Goal: Task Accomplishment & Management: Complete application form

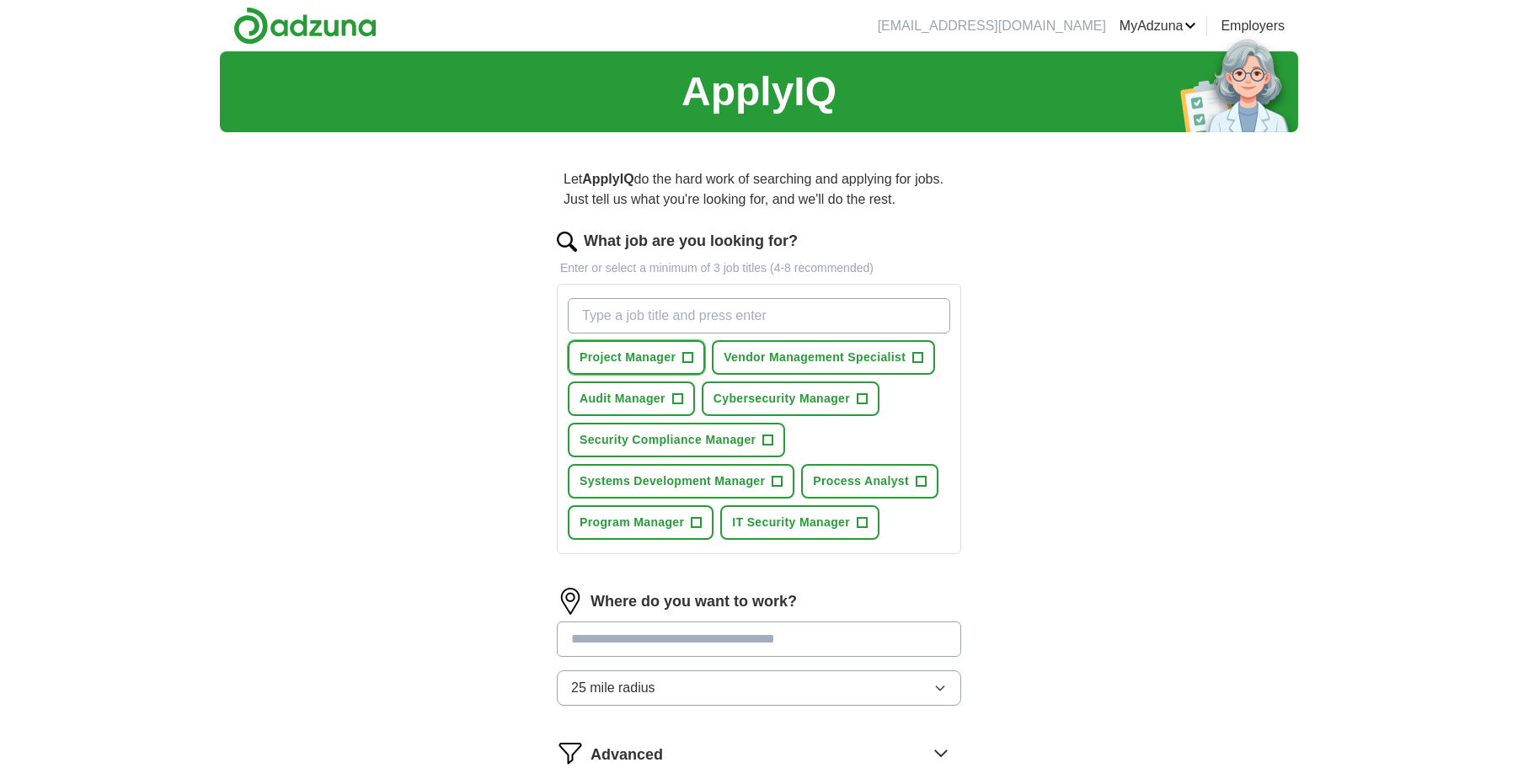
click at [685, 355] on span "+" at bounding box center [689, 358] width 10 height 14
click at [697, 520] on span "+" at bounding box center [697, 523] width 10 height 14
click at [862, 521] on span "+" at bounding box center [862, 523] width 10 height 14
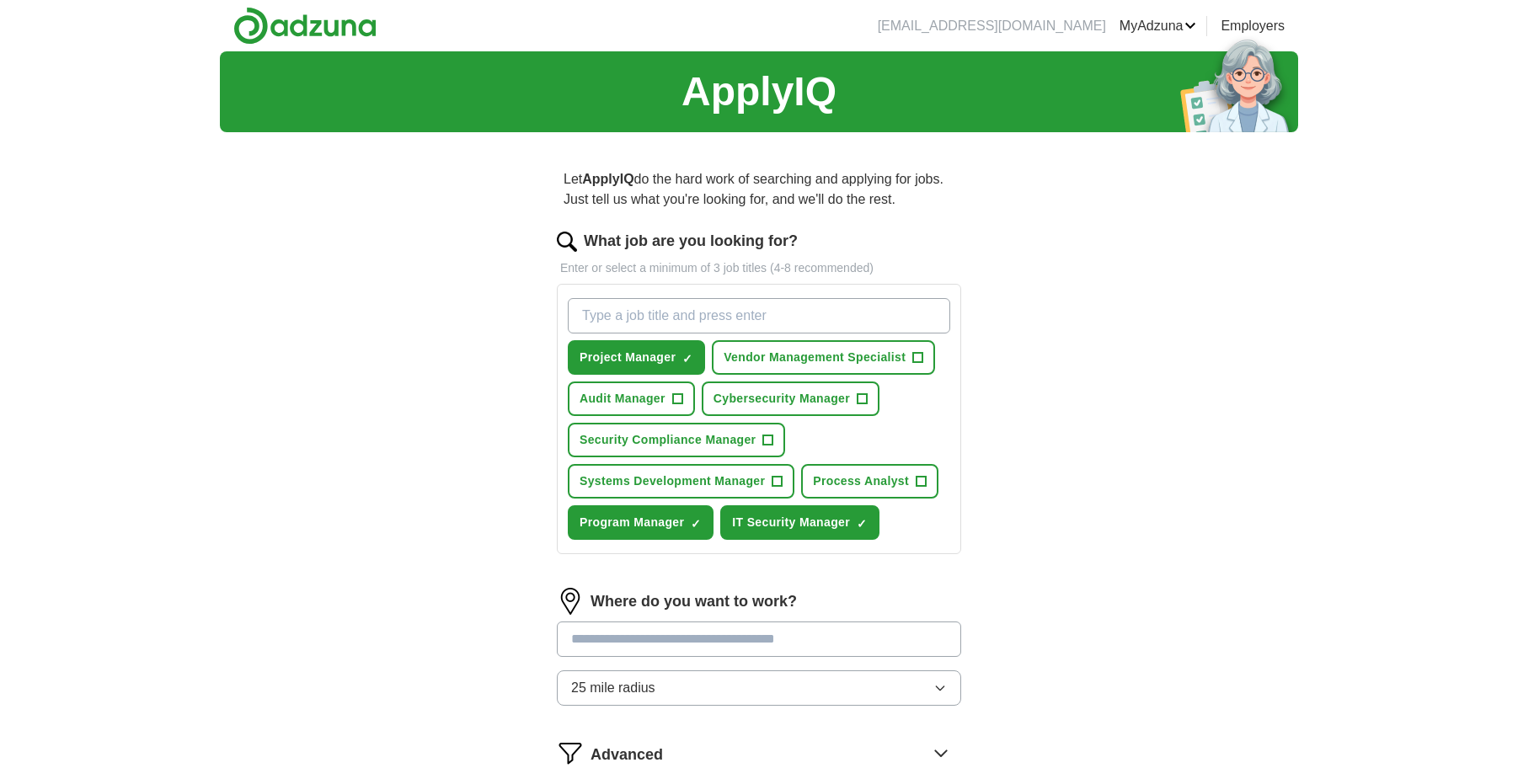
click at [769, 641] on input at bounding box center [759, 639] width 404 height 36
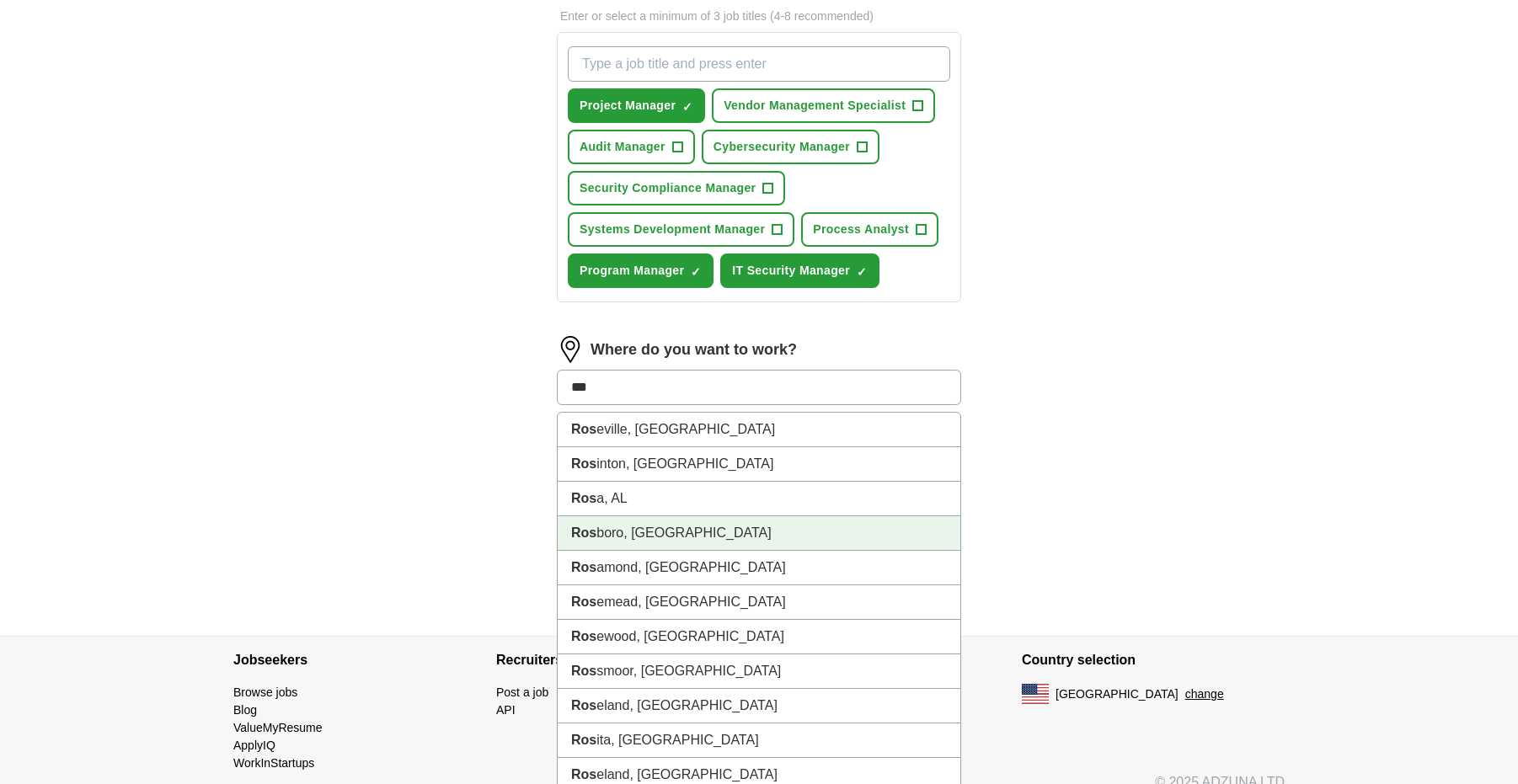
scroll to position [252, 0]
type input "****"
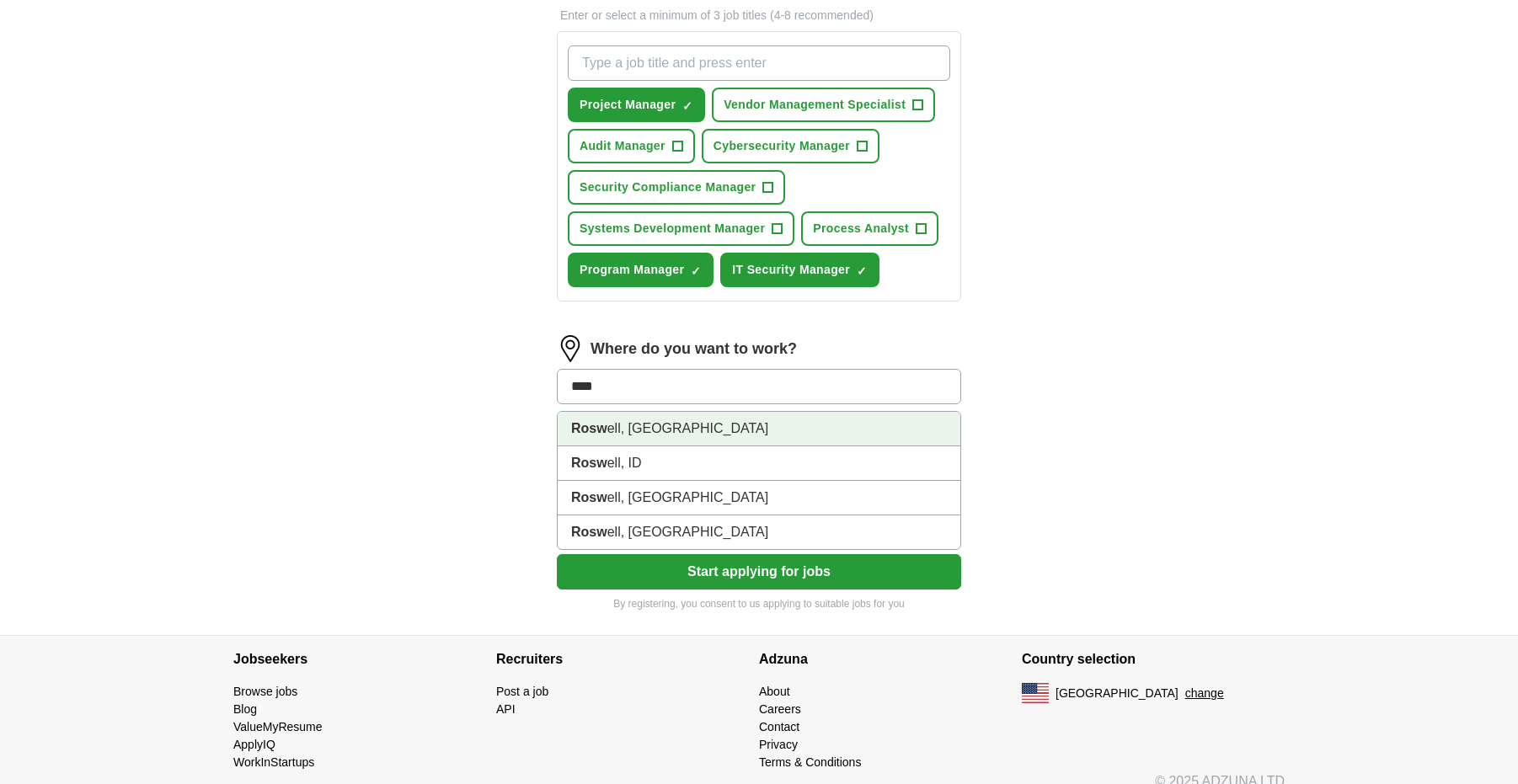
click at [597, 424] on strong "Rosw" at bounding box center [589, 428] width 36 height 15
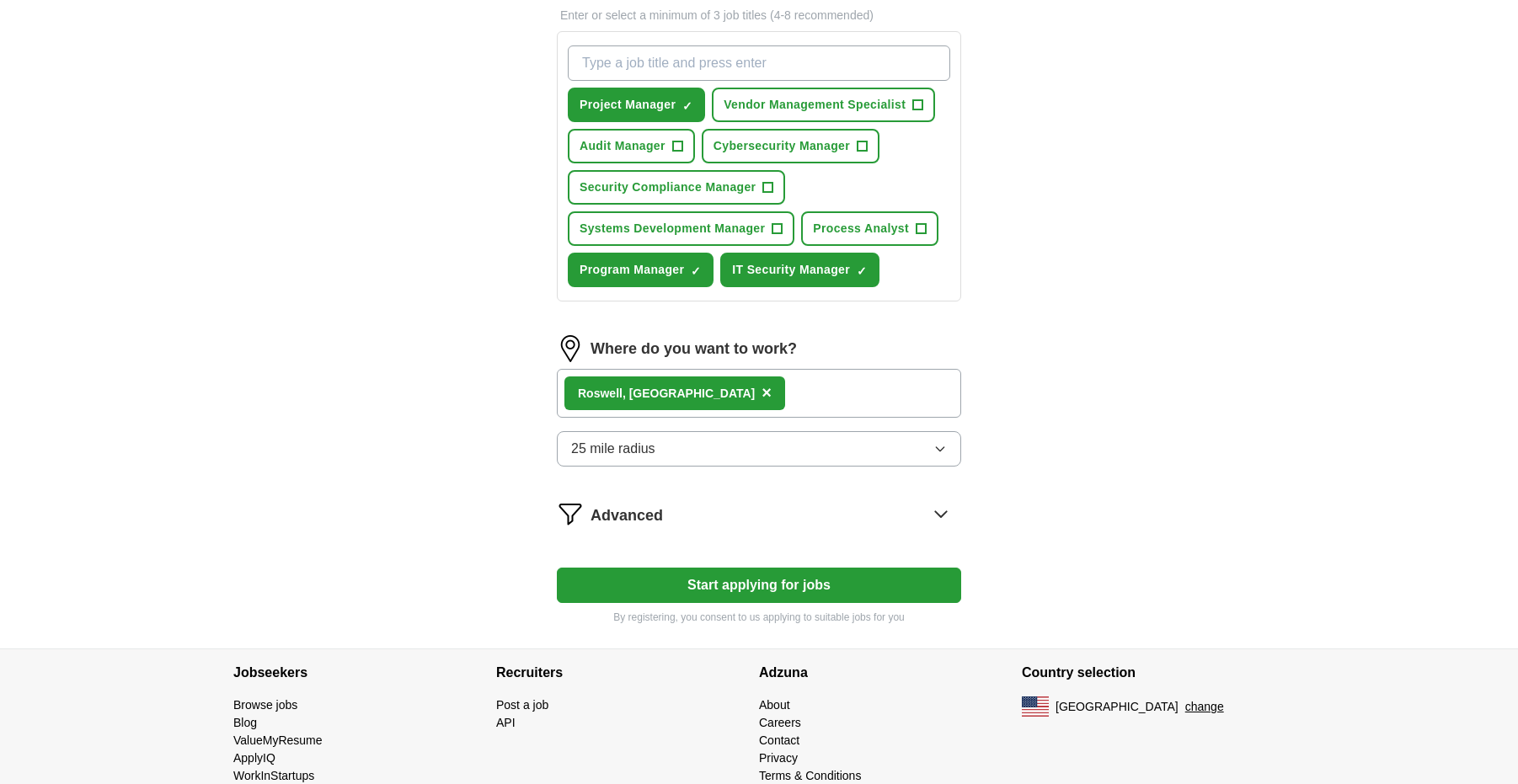
click at [715, 580] on button "Start applying for jobs" at bounding box center [759, 585] width 404 height 36
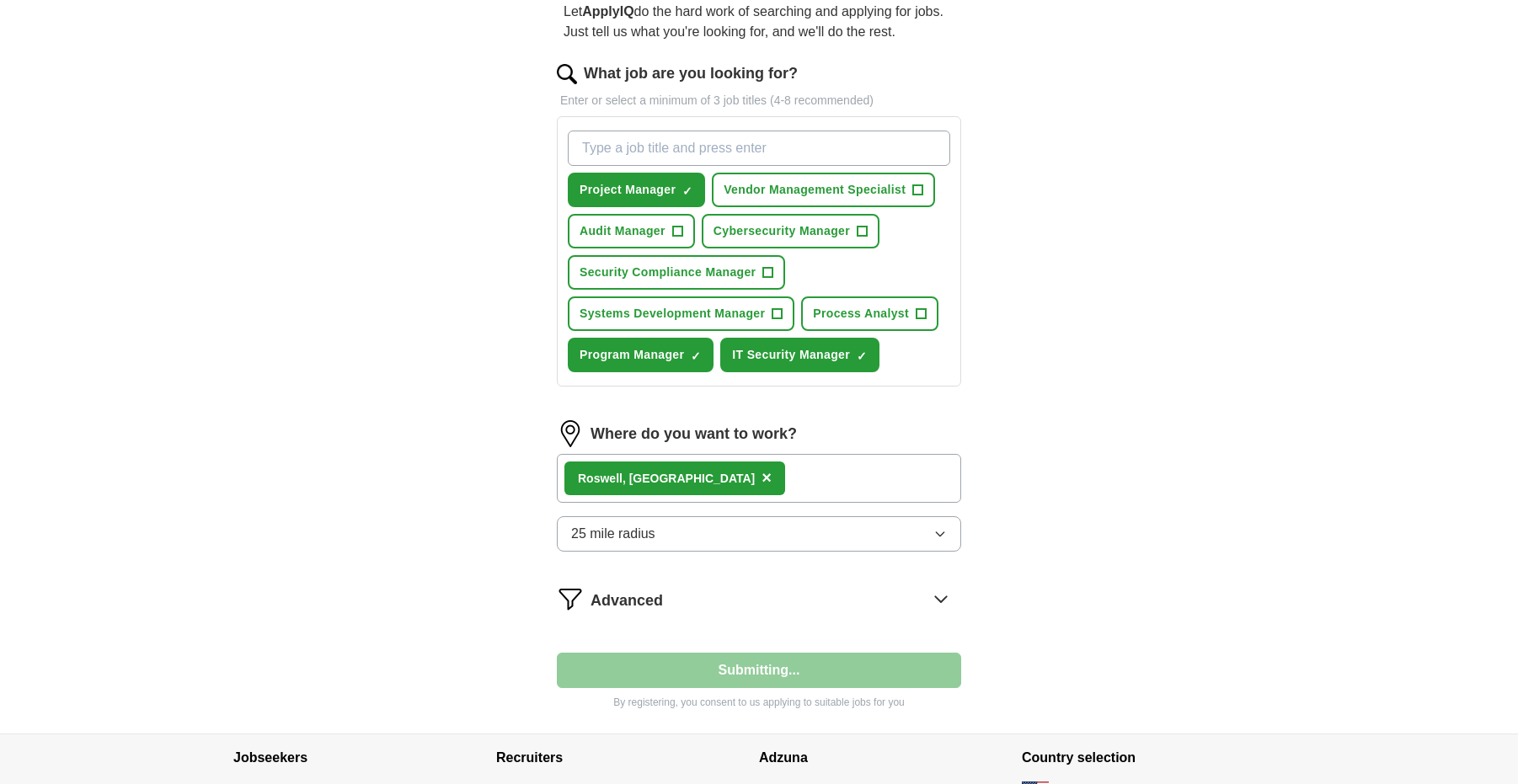
select select "**"
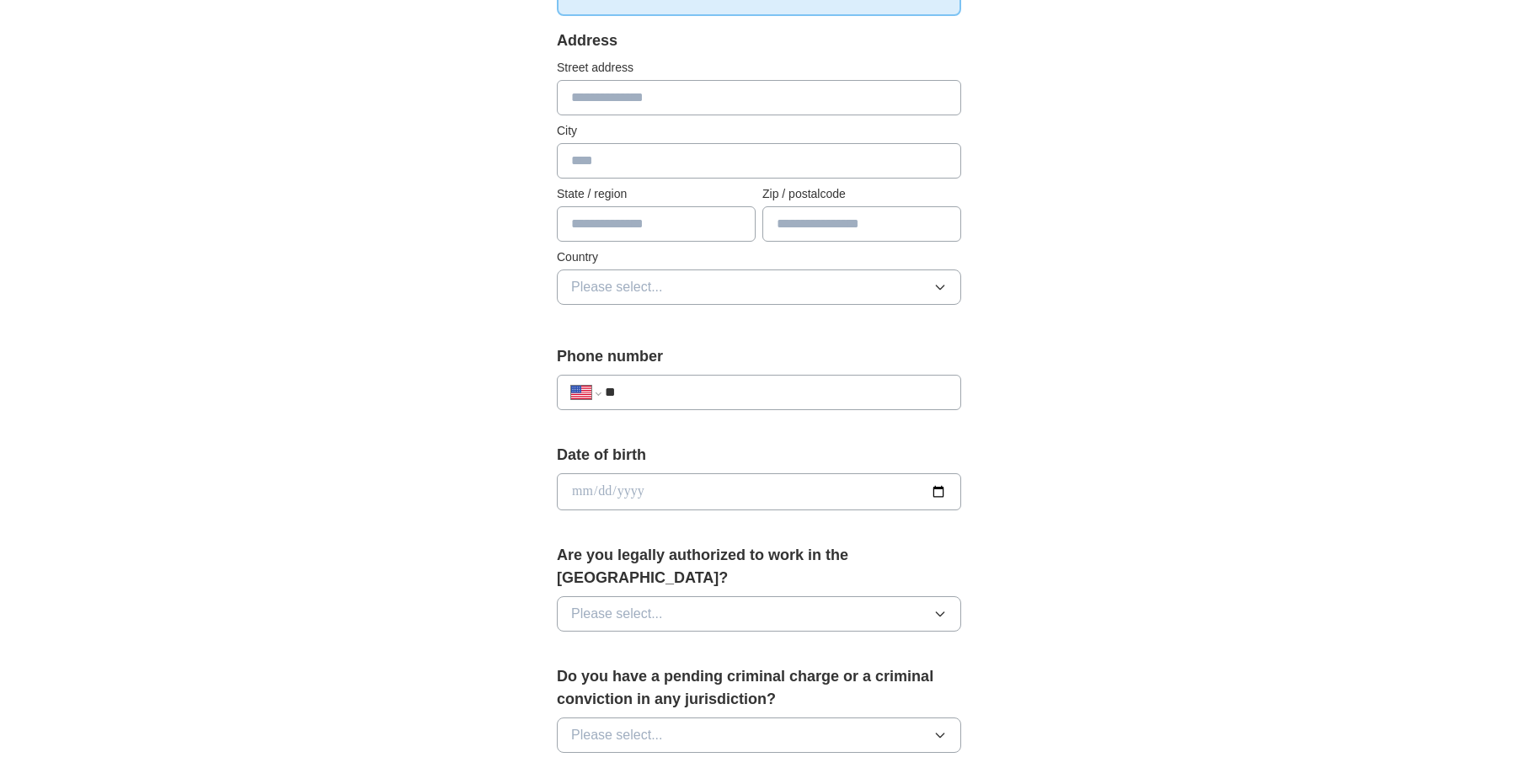
scroll to position [421, 0]
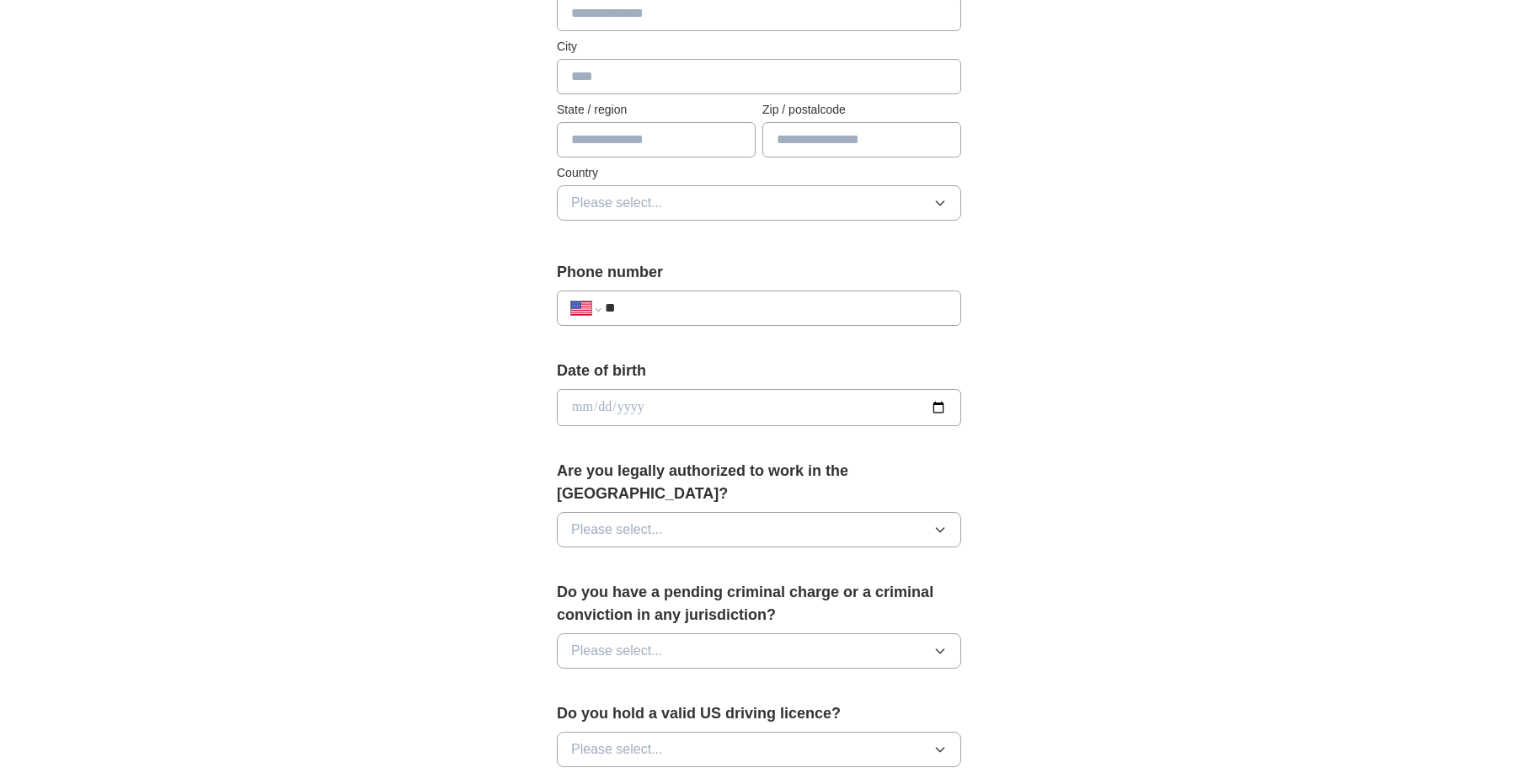
click at [699, 512] on button "Please select..." at bounding box center [759, 529] width 404 height 36
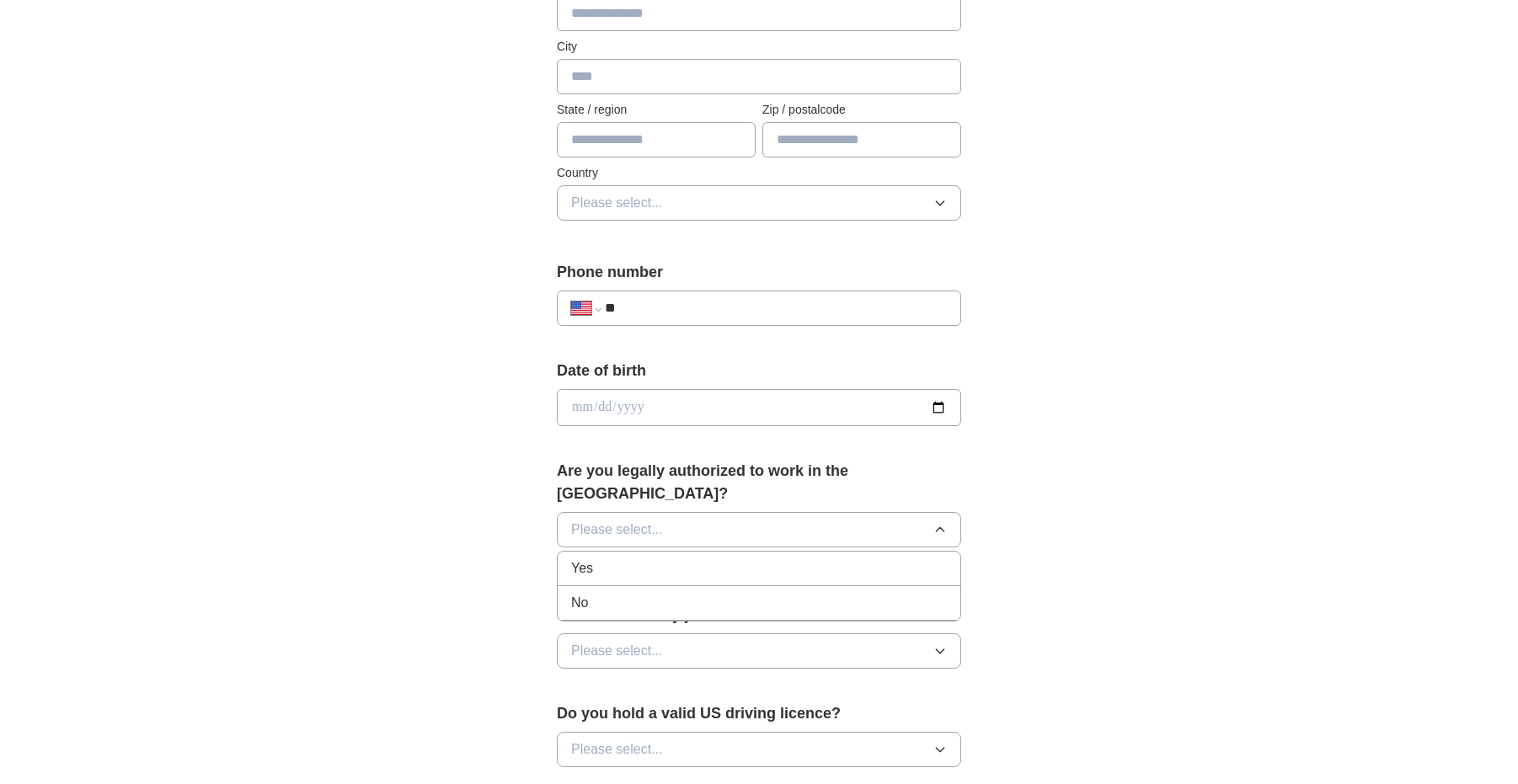
click at [609, 559] on div "Yes" at bounding box center [758, 568] width 376 height 20
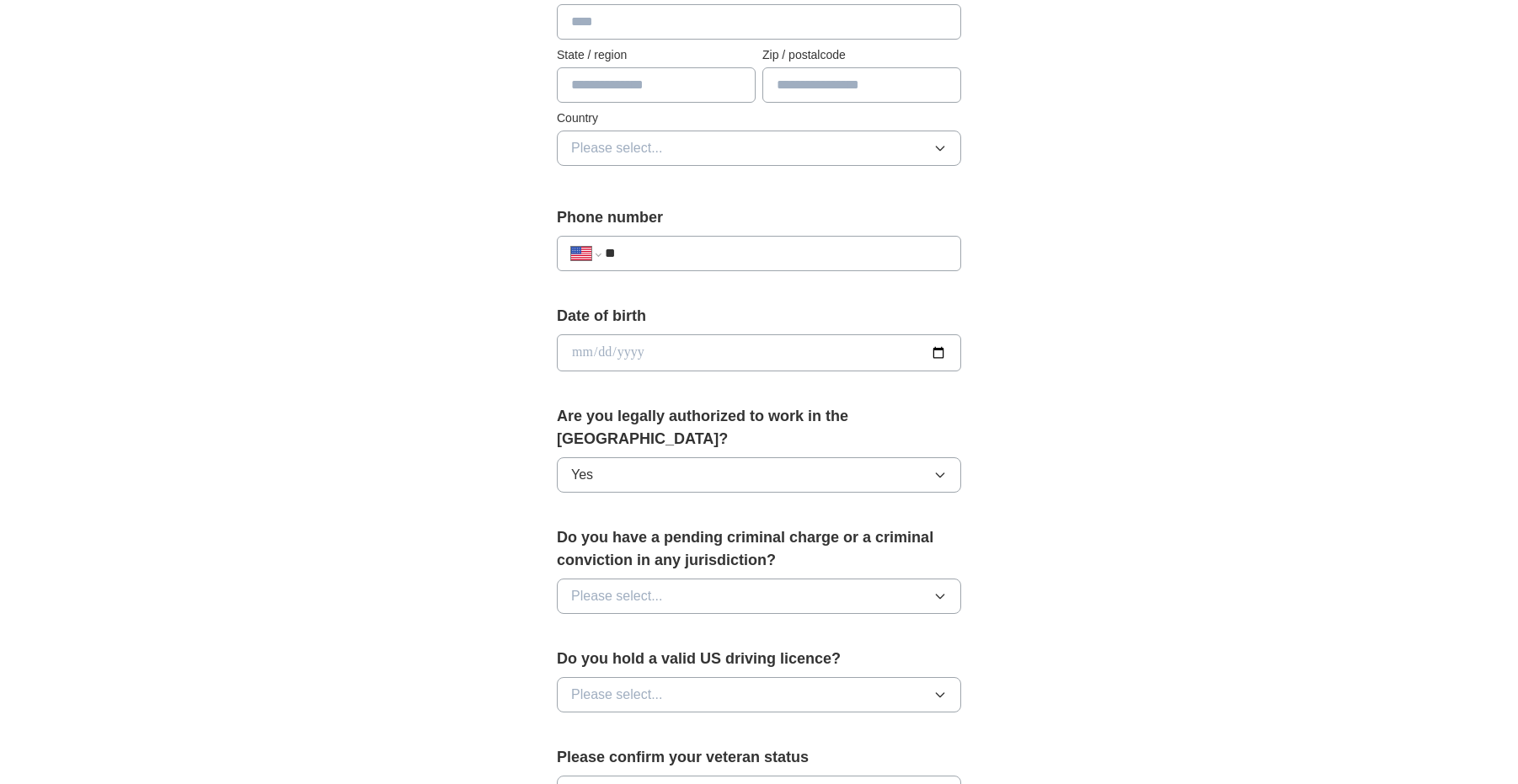
scroll to position [506, 0]
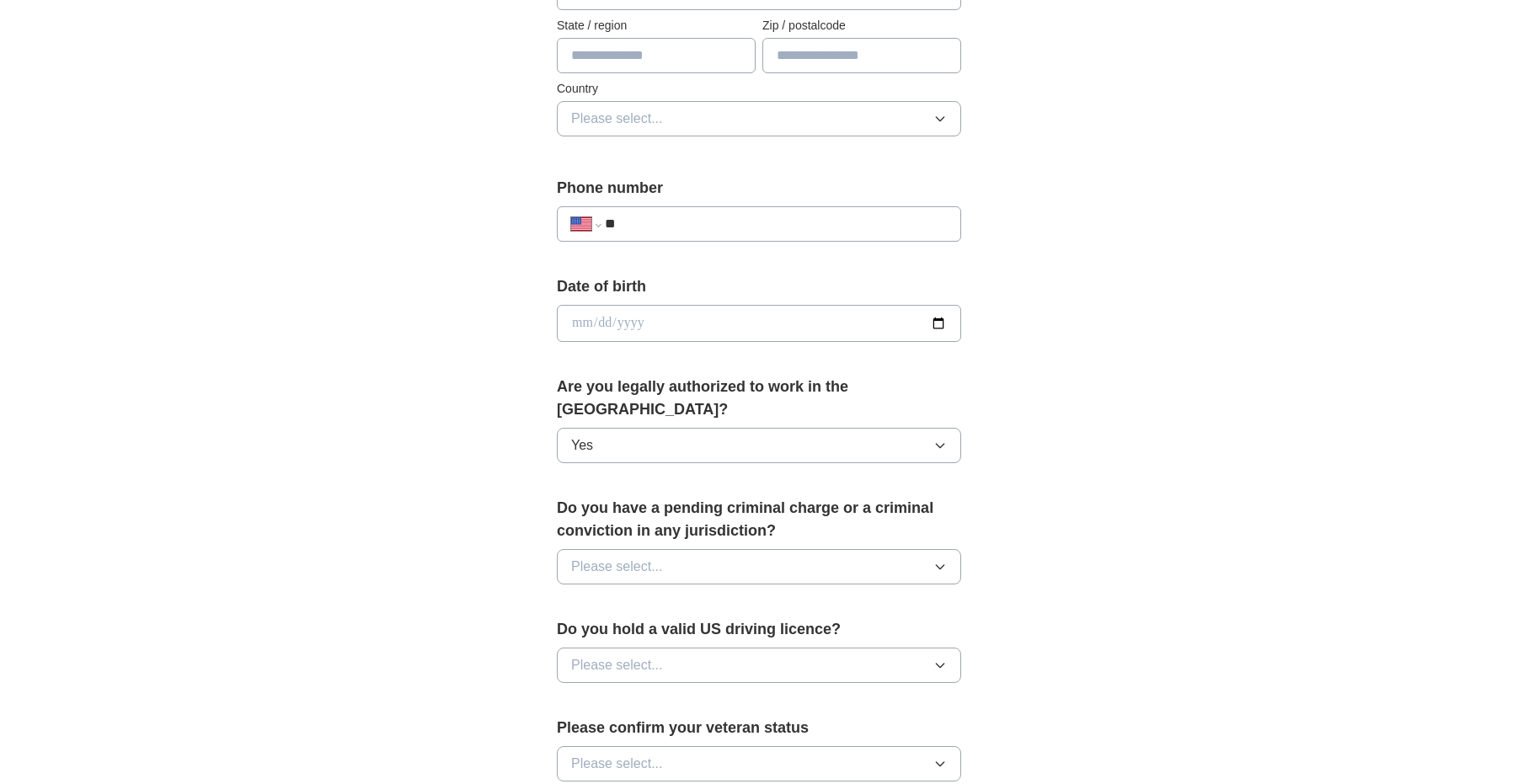
click at [732, 549] on button "Please select..." at bounding box center [759, 566] width 404 height 36
drag, startPoint x: 628, startPoint y: 620, endPoint x: 644, endPoint y: 613, distance: 17.5
click at [629, 630] on div "No" at bounding box center [758, 639] width 376 height 20
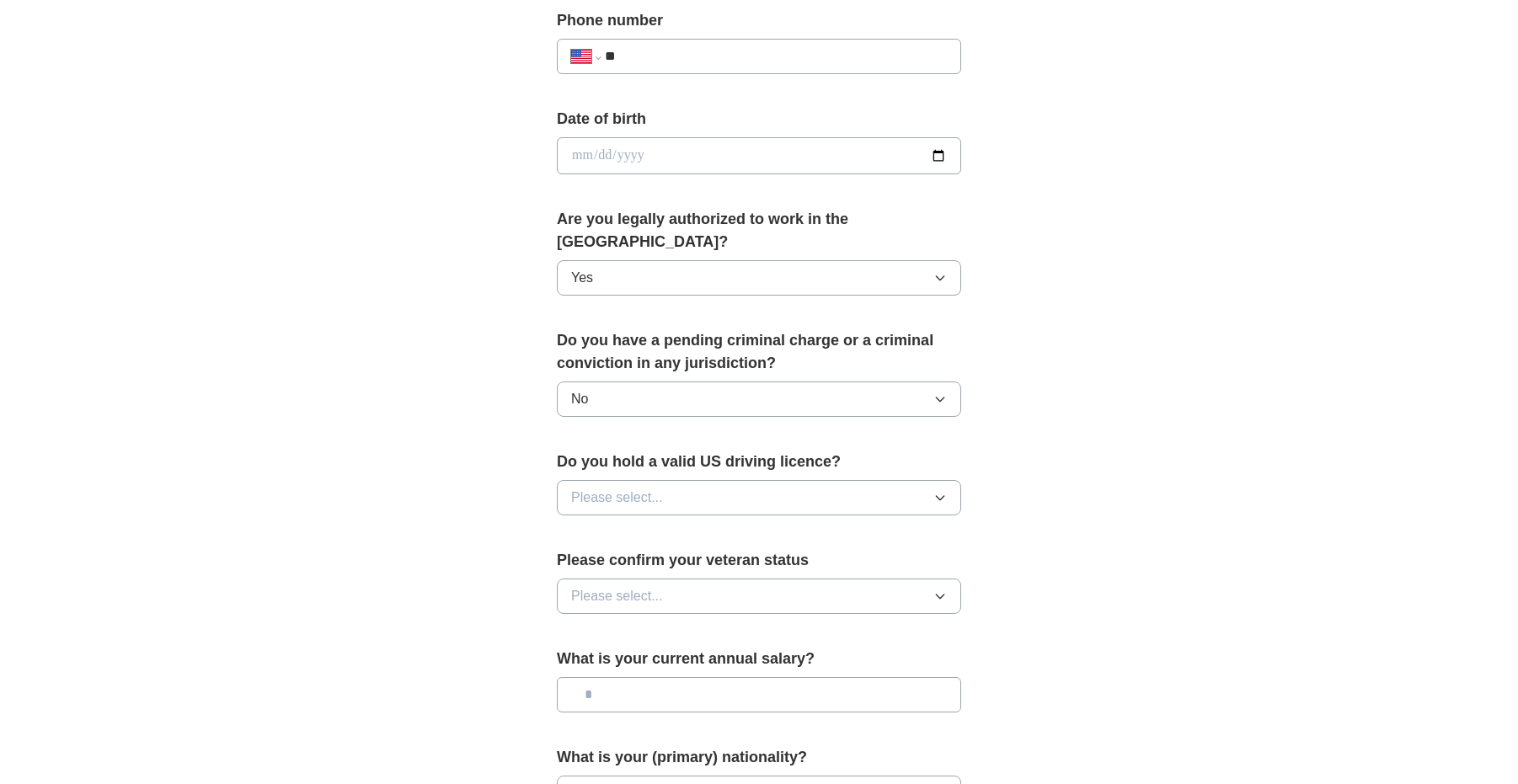
scroll to position [674, 0]
click at [737, 480] on button "Please select..." at bounding box center [759, 497] width 404 height 36
drag, startPoint x: 655, startPoint y: 514, endPoint x: 961, endPoint y: 478, distance: 308.1
click at [656, 526] on div "Yes" at bounding box center [758, 535] width 376 height 20
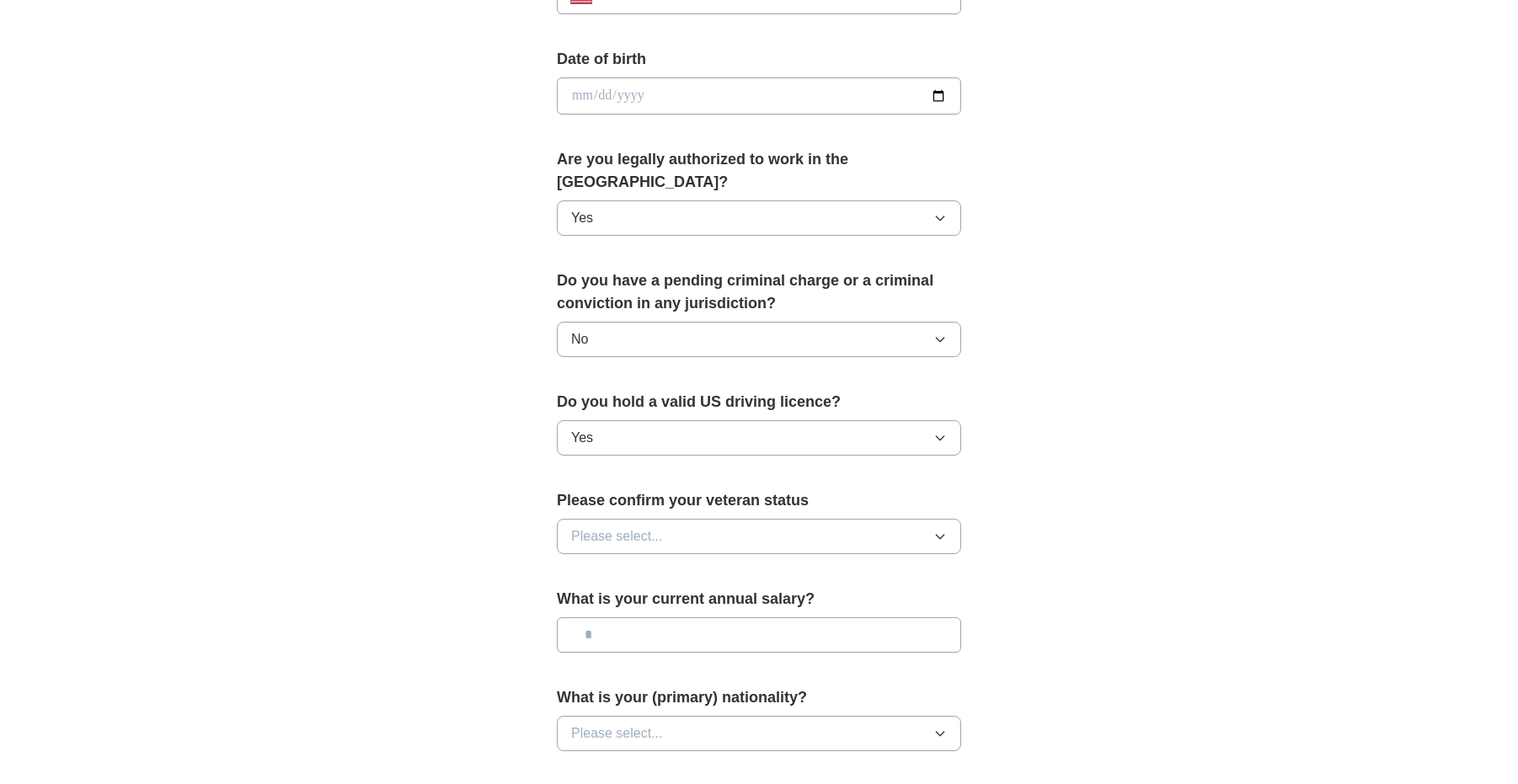
scroll to position [842, 0]
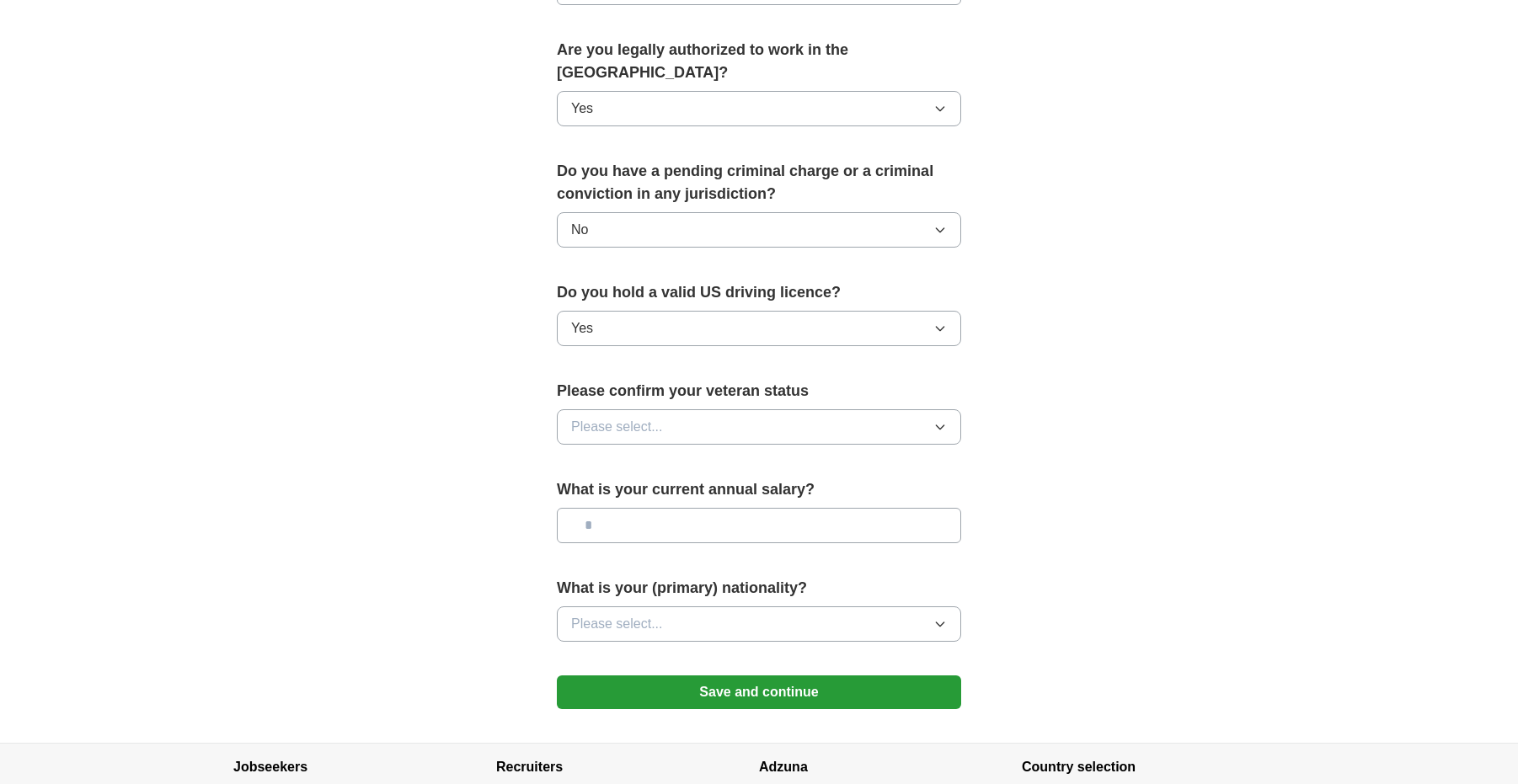
click at [720, 409] on button "Please select..." at bounding box center [759, 427] width 404 height 36
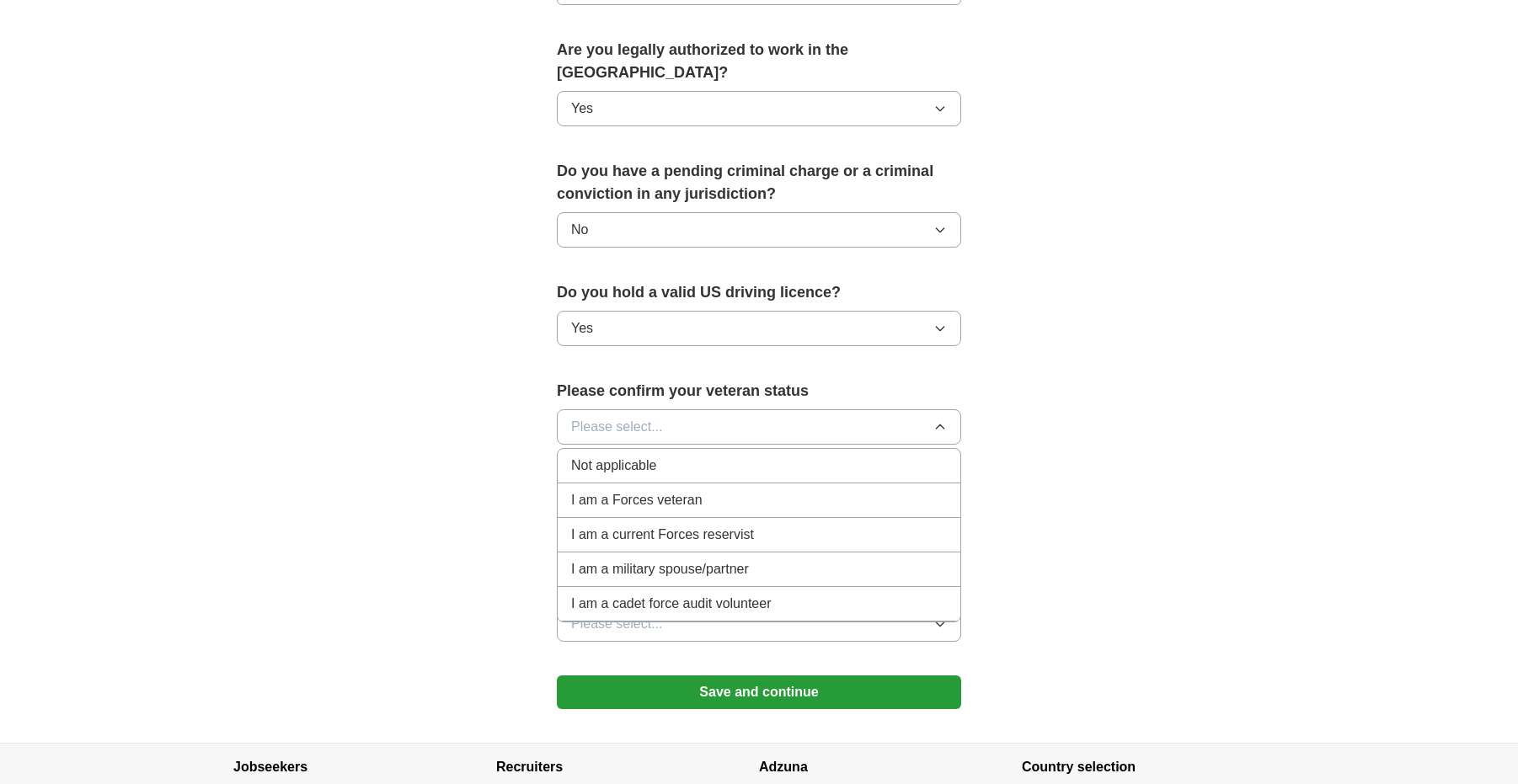
click at [611, 490] on span "I am a Forces veteran" at bounding box center [637, 500] width 132 height 20
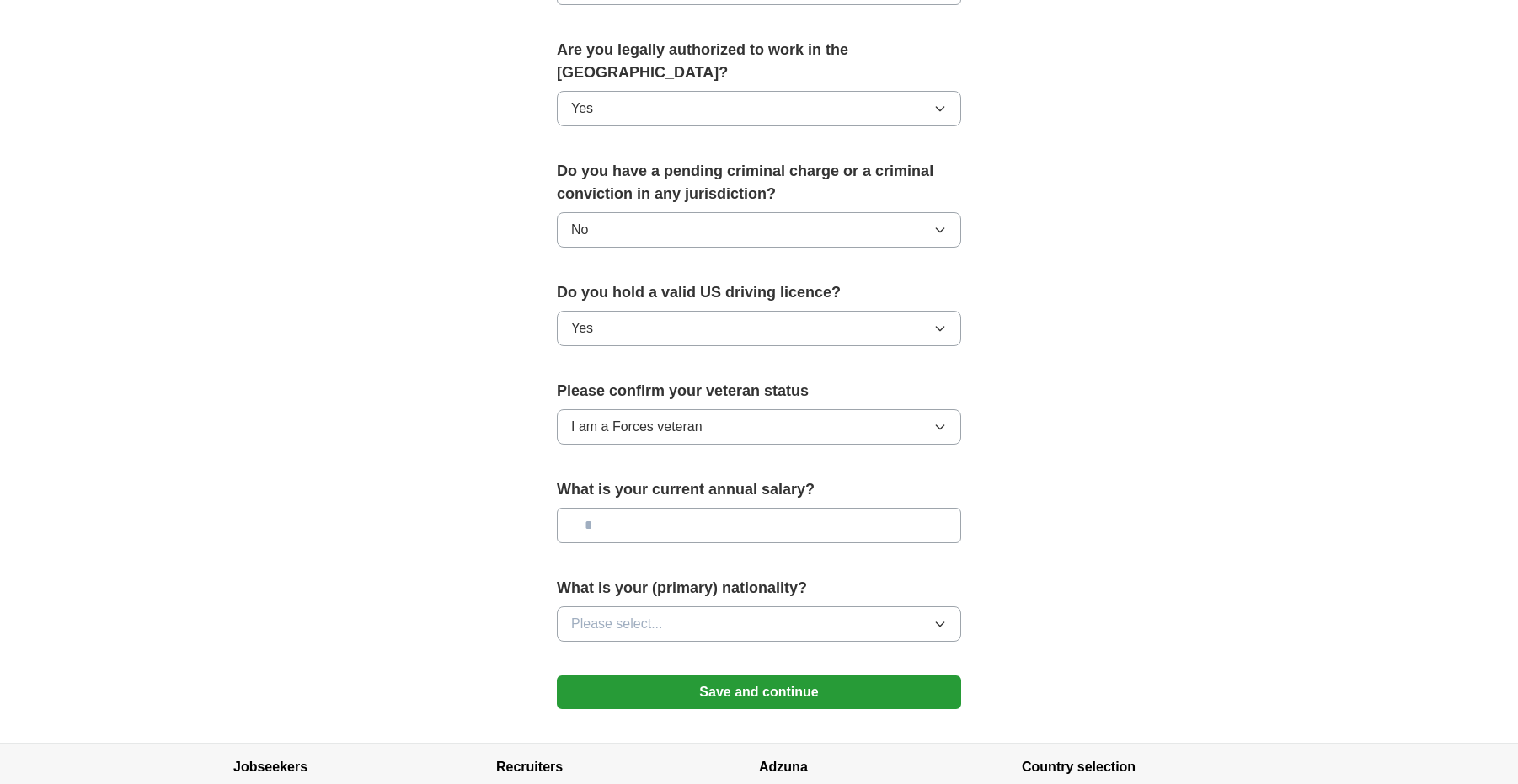
click at [689, 606] on button "Please select..." at bounding box center [759, 624] width 404 height 36
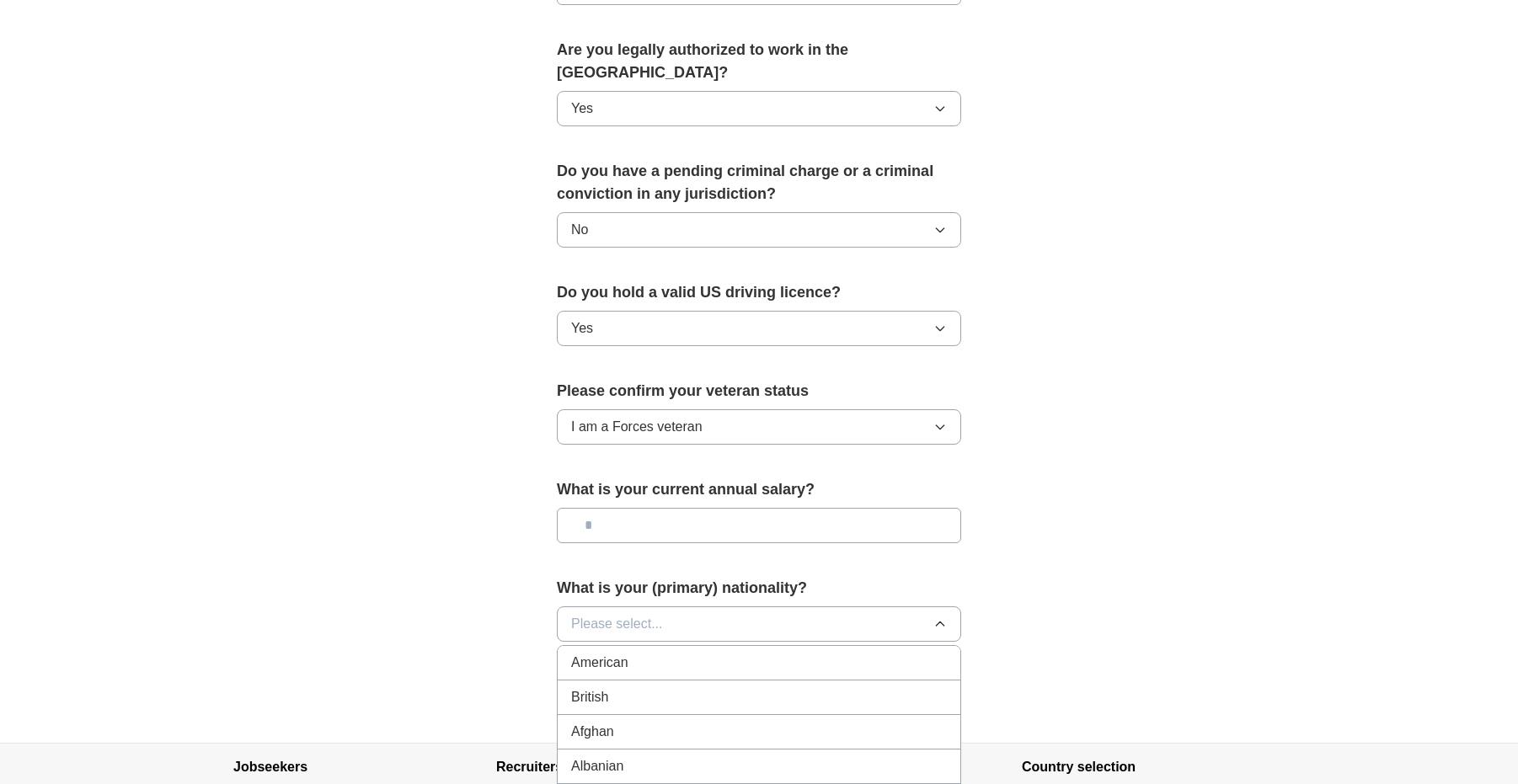
click at [623, 653] on span "American" at bounding box center [599, 663] width 57 height 20
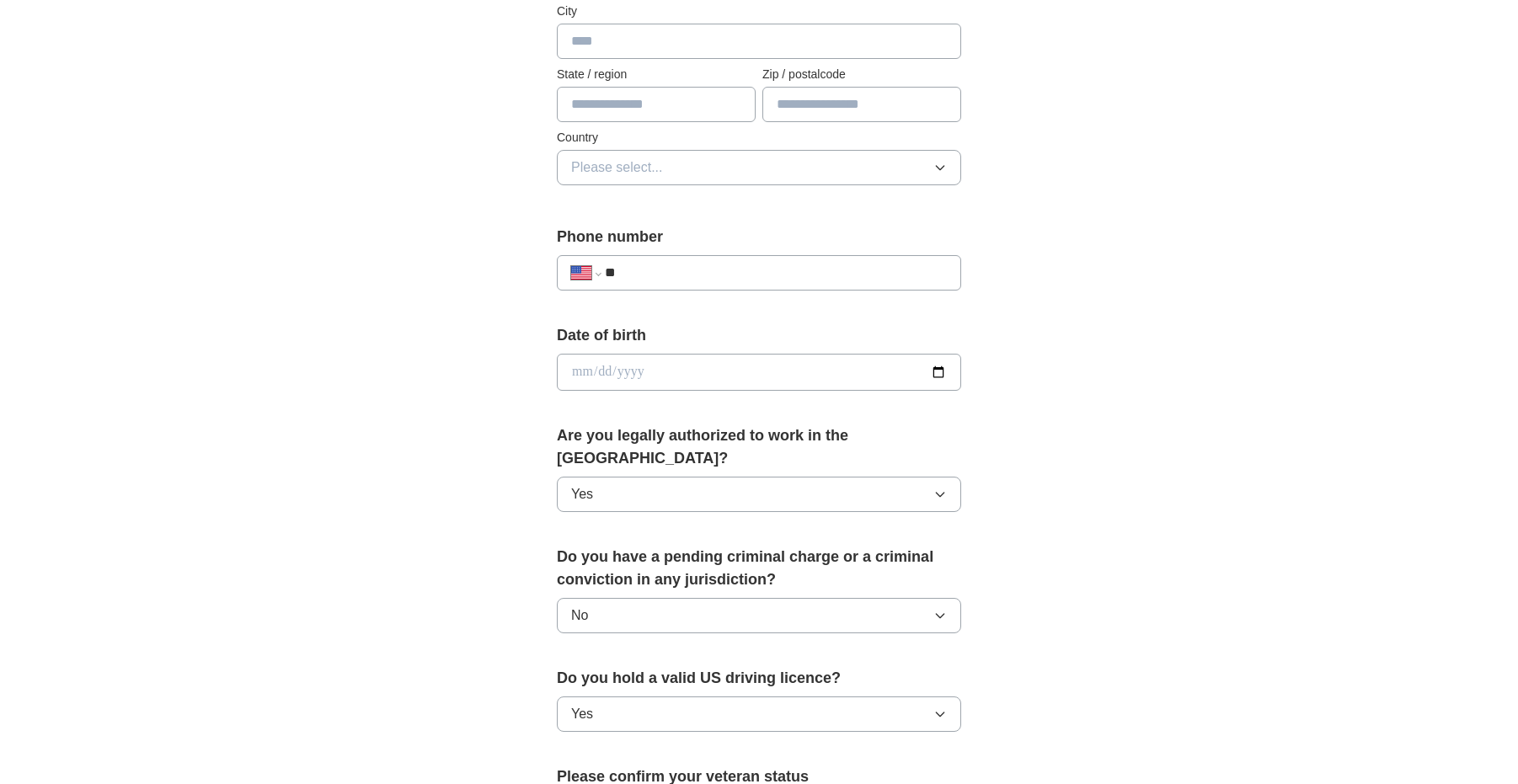
scroll to position [252, 0]
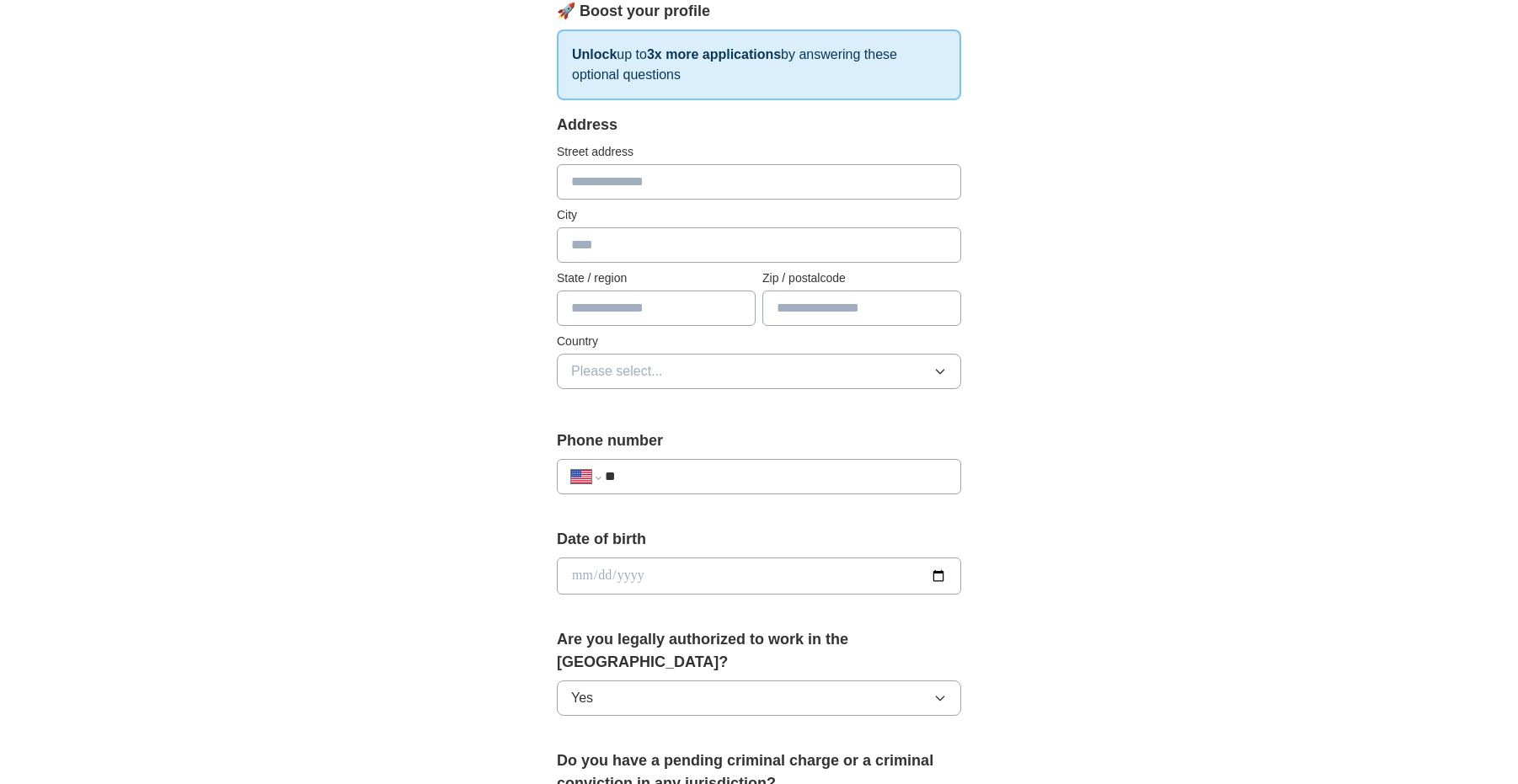
click at [656, 311] on input "text" at bounding box center [656, 308] width 199 height 36
click at [612, 249] on input "text" at bounding box center [759, 245] width 404 height 36
type input "*******"
click at [674, 309] on input "text" at bounding box center [656, 308] width 199 height 36
type input "**"
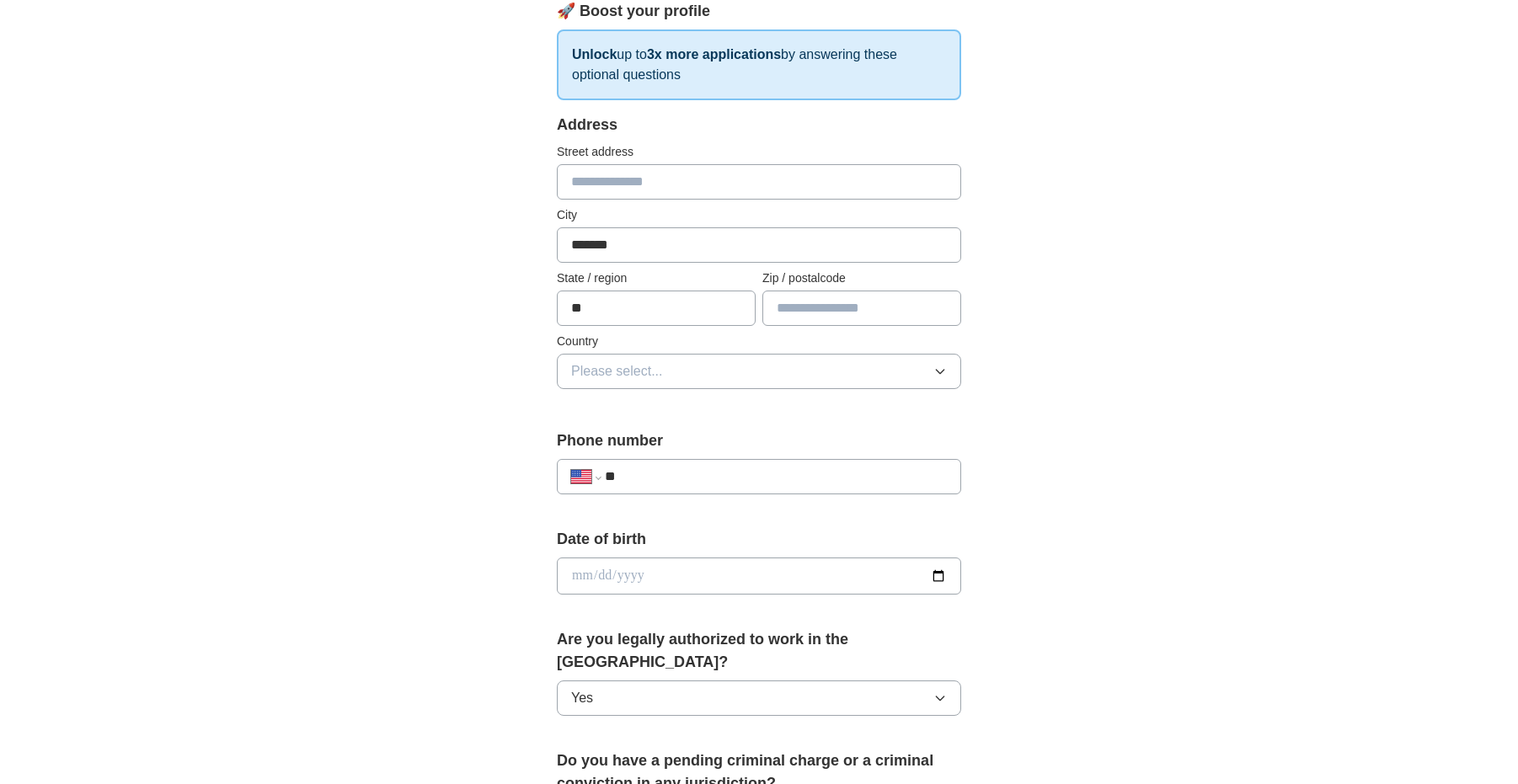
click at [830, 308] on input "text" at bounding box center [861, 308] width 199 height 36
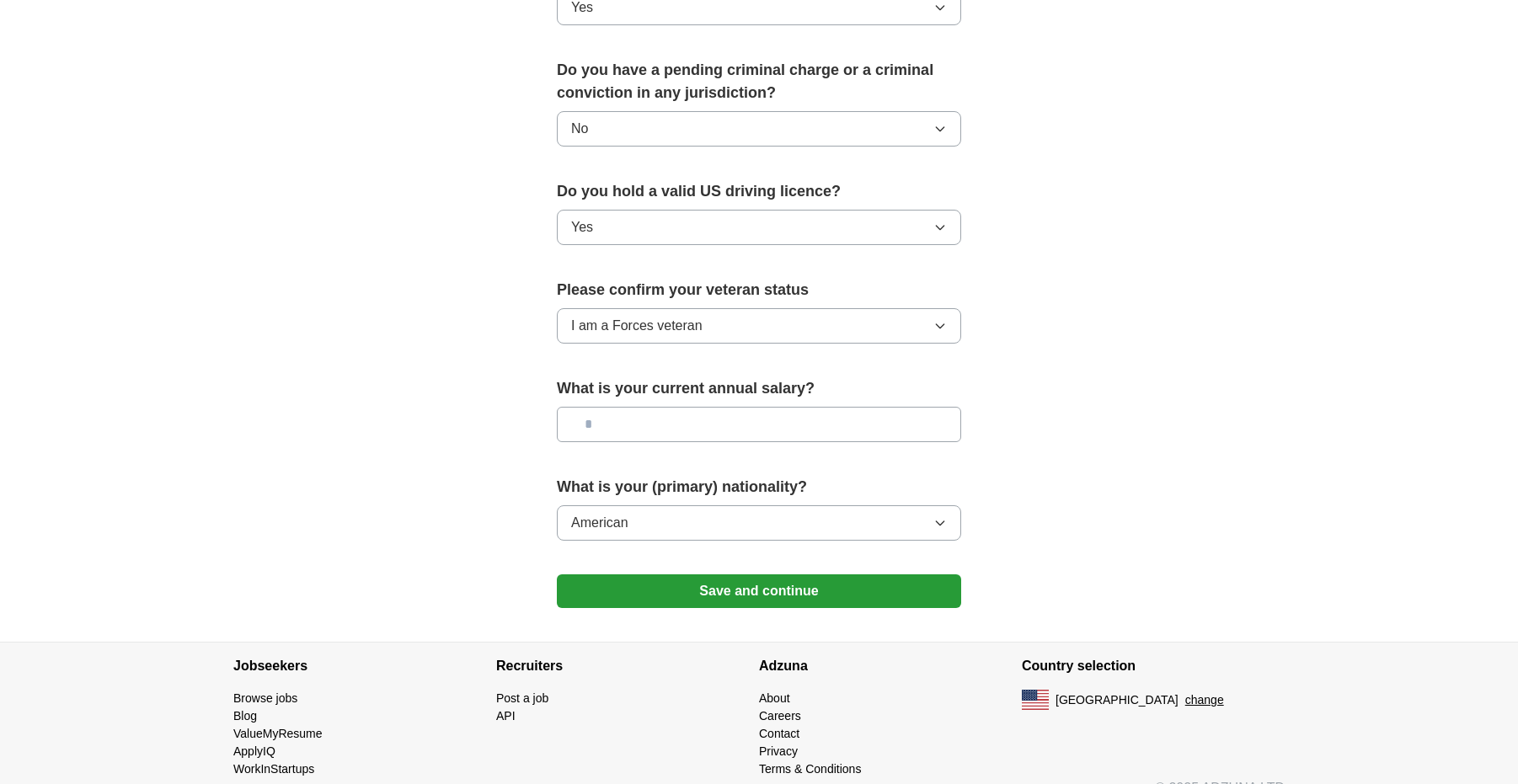
scroll to position [949, 0]
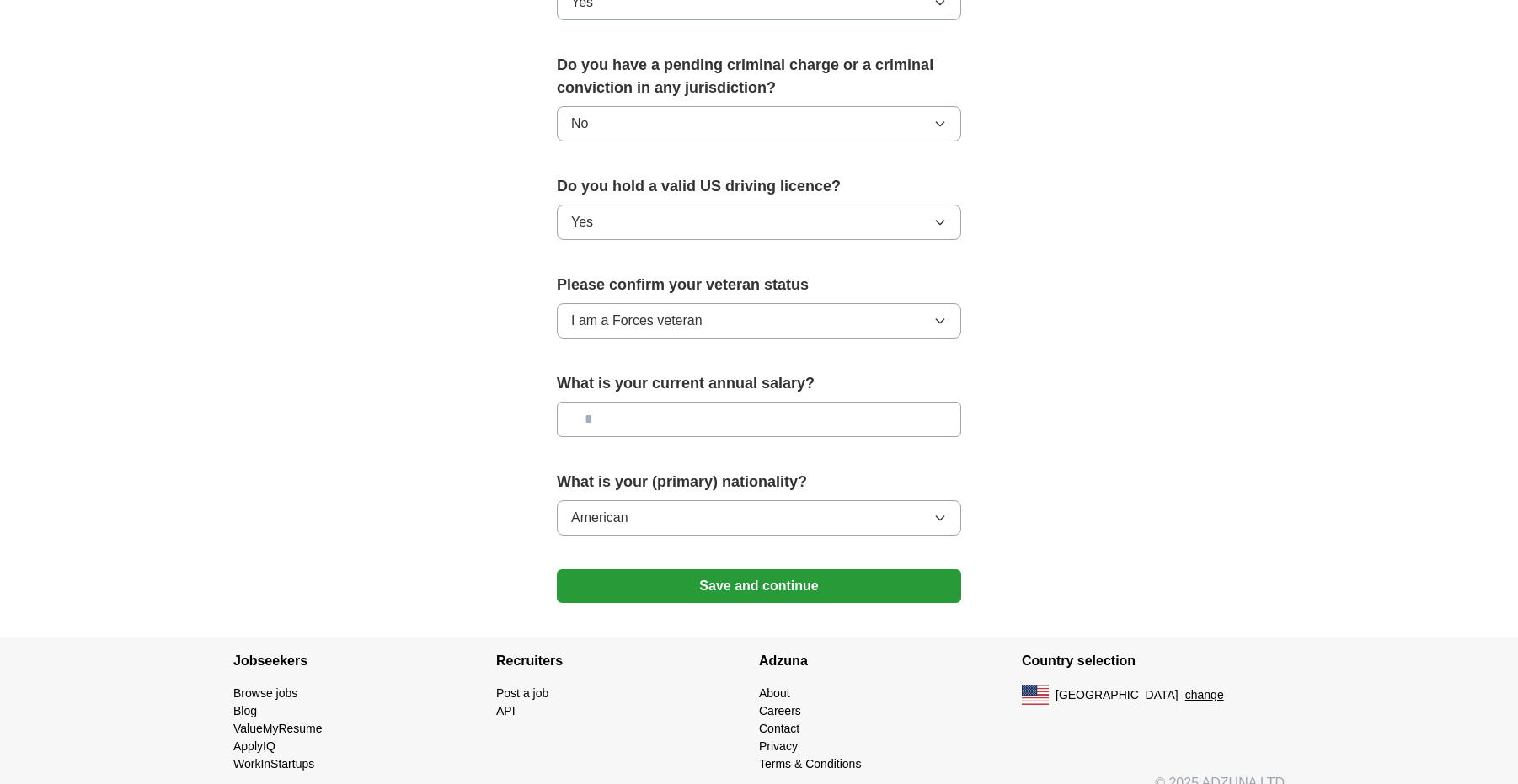
click at [740, 570] on button "Save and continue" at bounding box center [759, 586] width 404 height 34
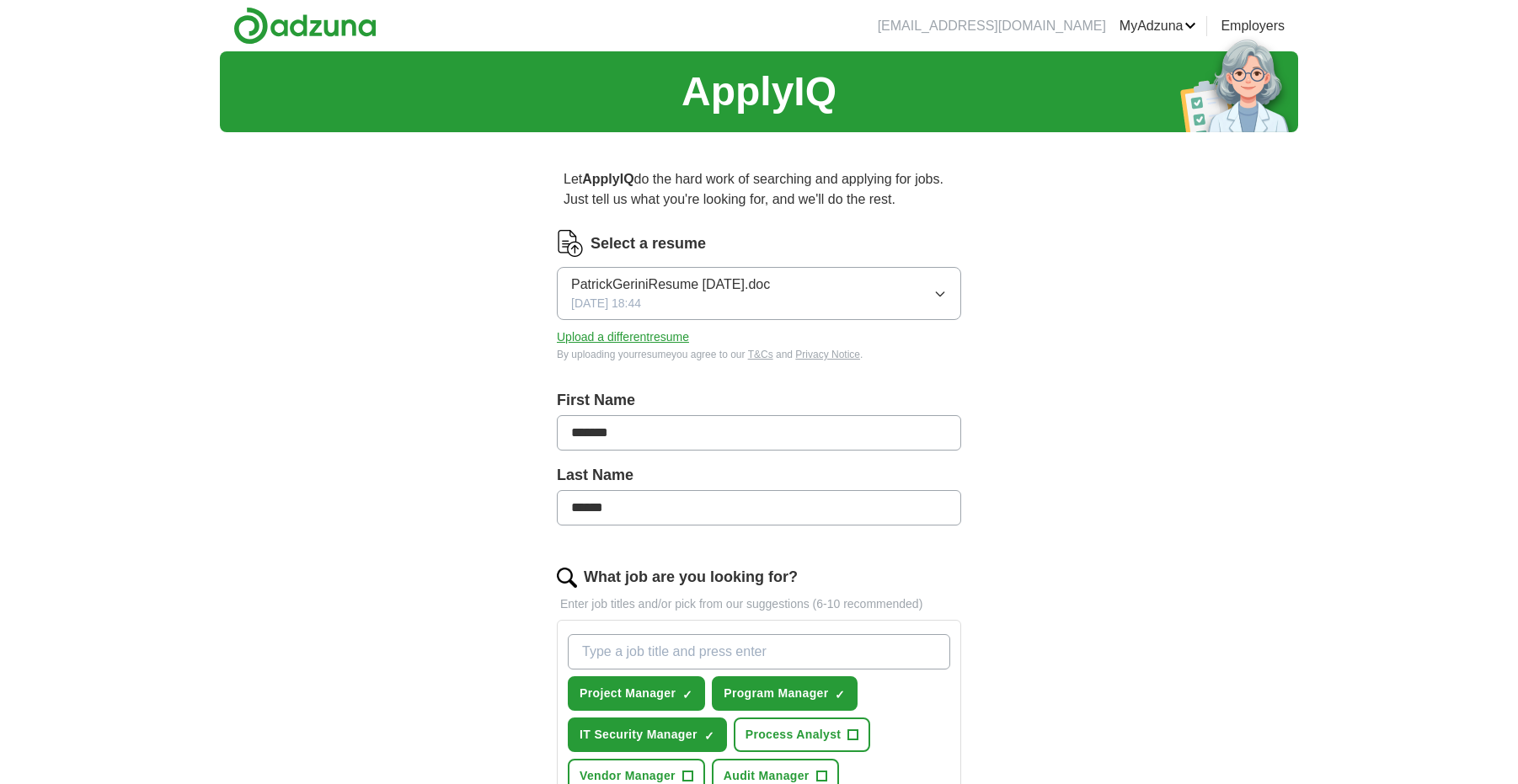
click at [744, 286] on span "PatrickGeriniResume [DATE].doc" at bounding box center [670, 284] width 199 height 20
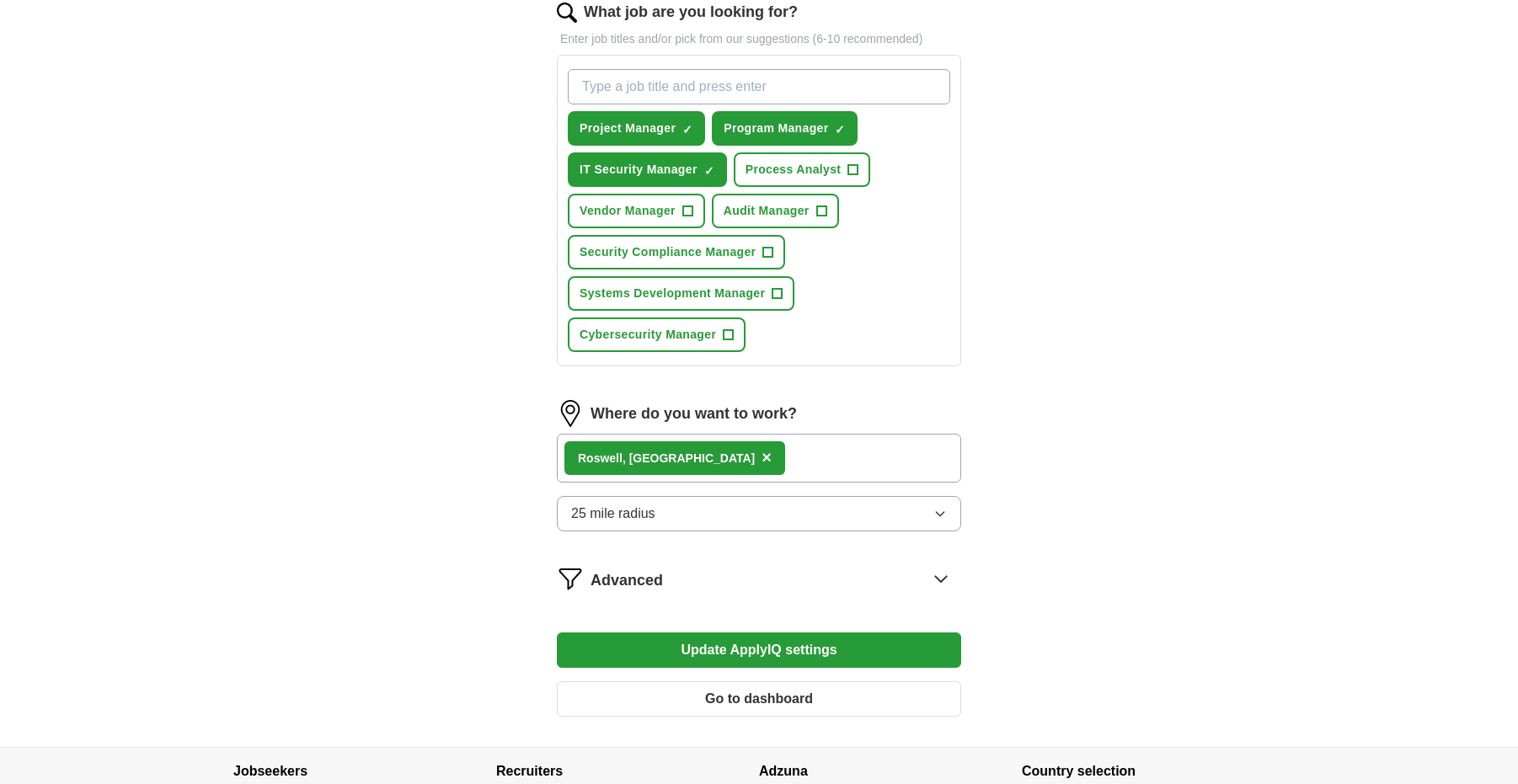
scroll to position [590, 0]
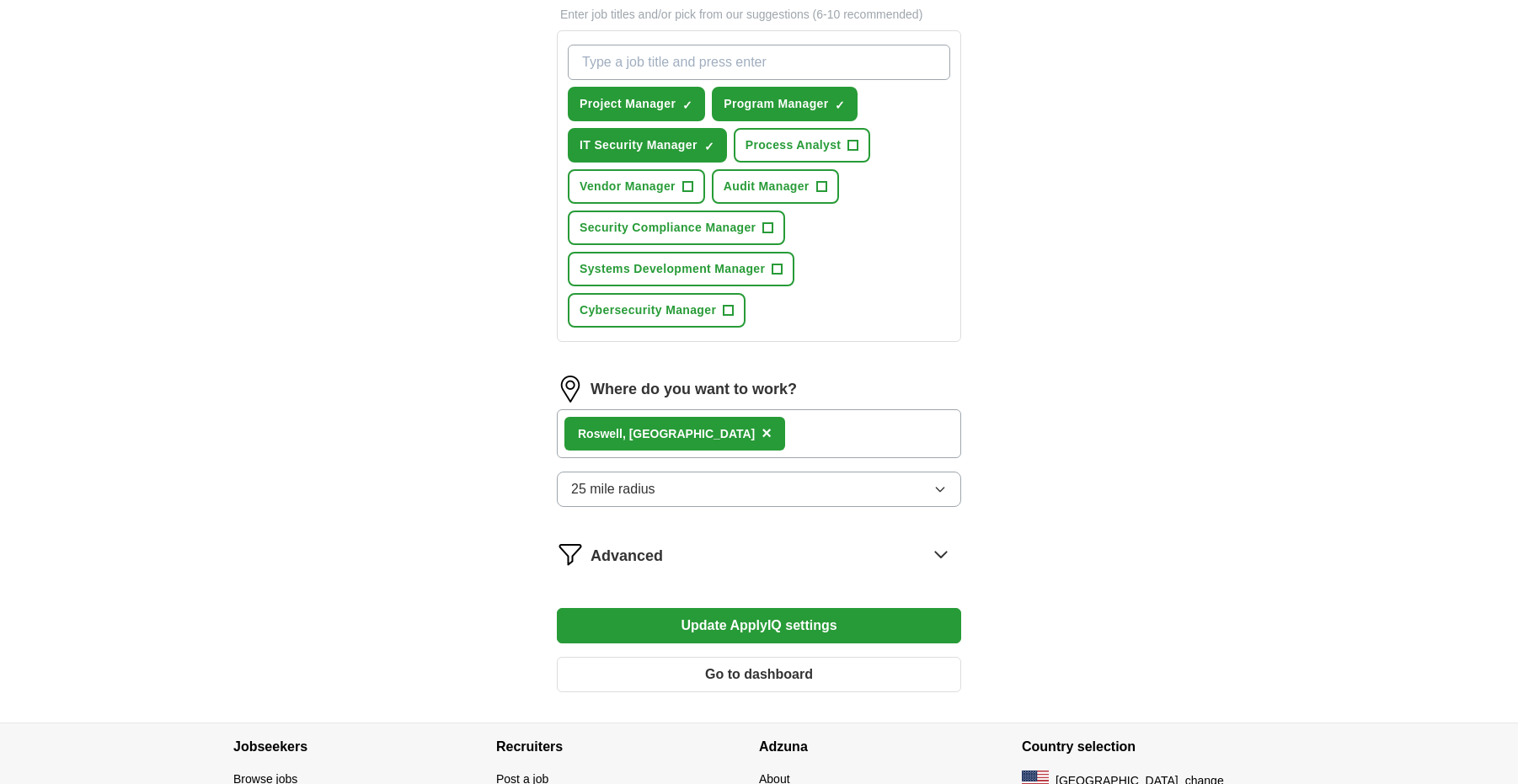
click at [756, 624] on button "Update ApplyIQ settings" at bounding box center [759, 625] width 404 height 36
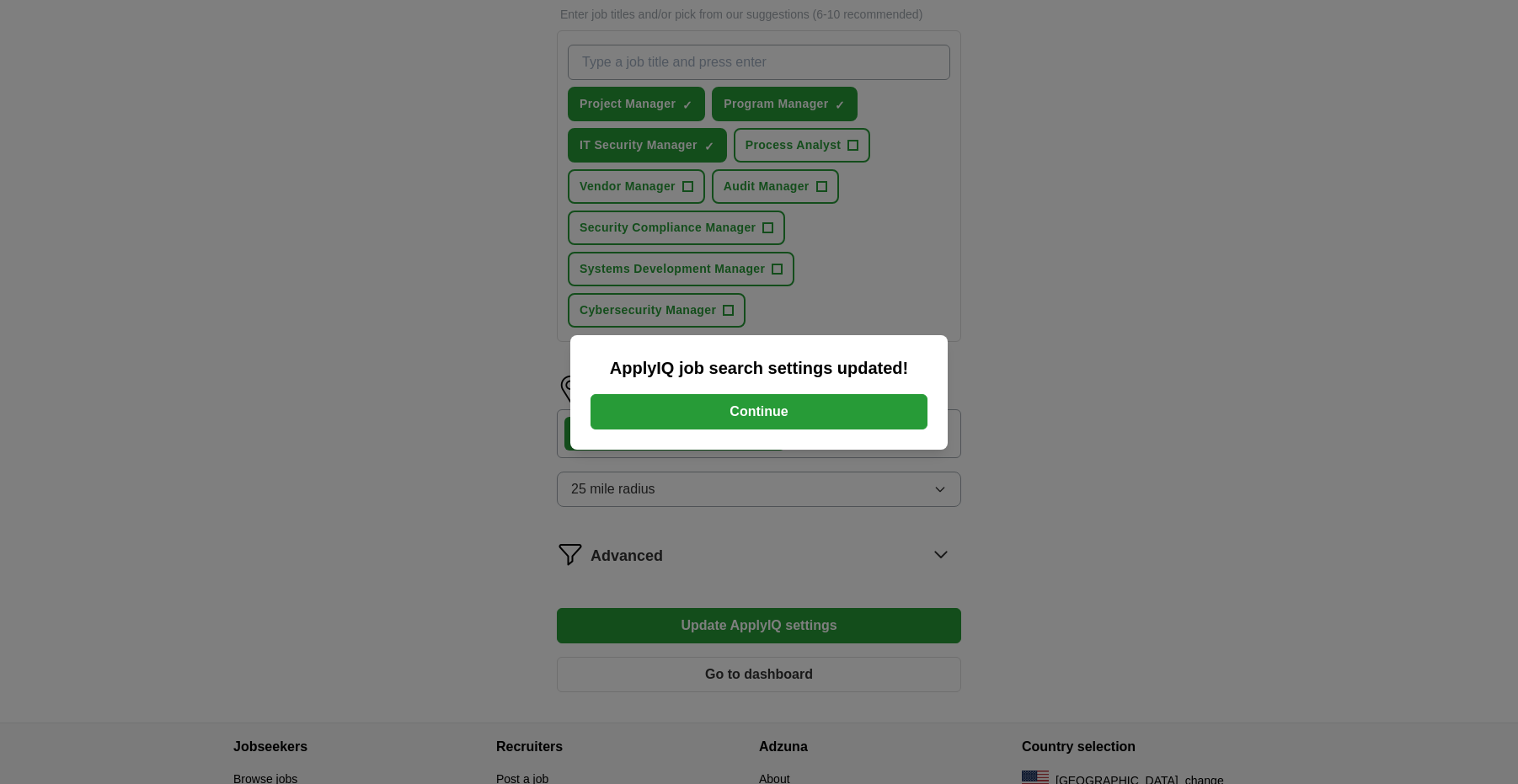
click at [760, 407] on button "Continue" at bounding box center [759, 412] width 337 height 36
